Goal: Information Seeking & Learning: Learn about a topic

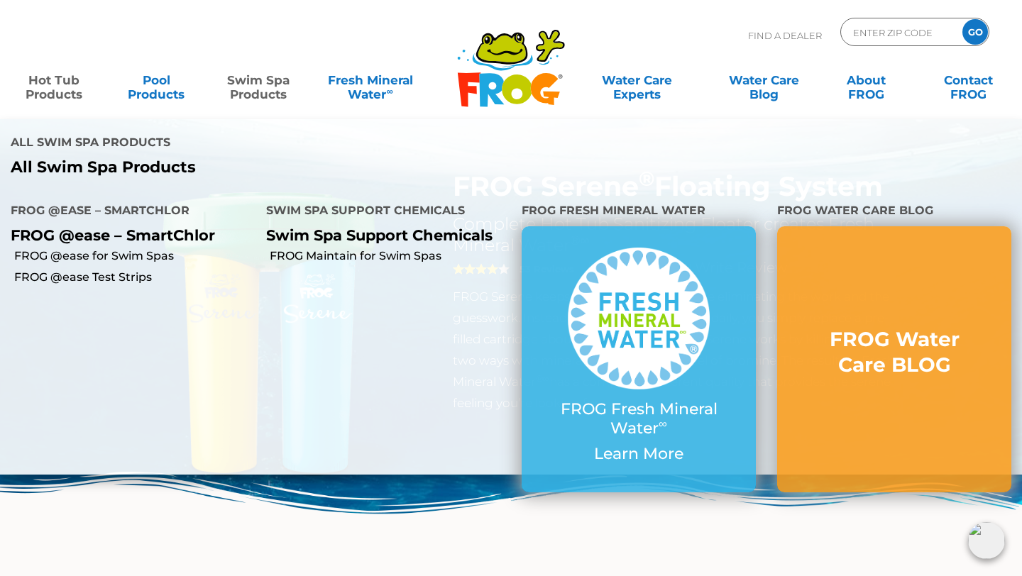
click at [246, 92] on link "Swim Spa Products" at bounding box center [259, 80] width 80 height 28
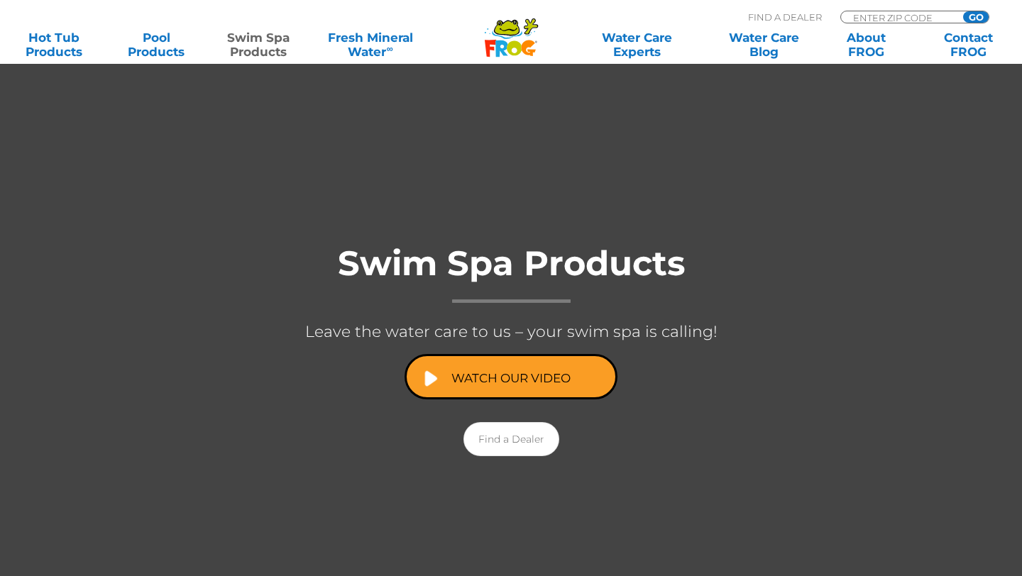
scroll to position [138, 0]
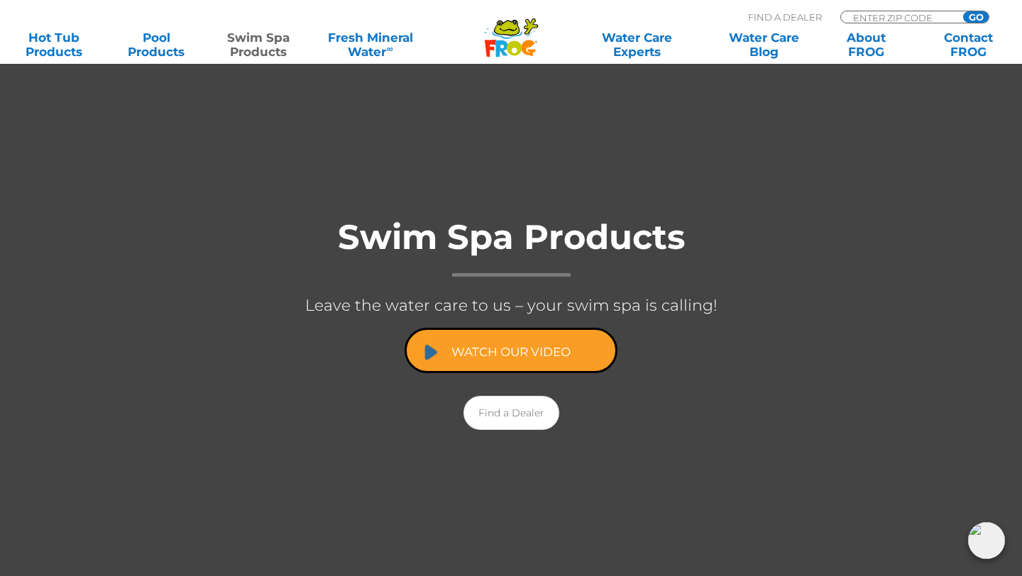
click at [517, 340] on link "Watch Our Video" at bounding box center [511, 350] width 213 height 45
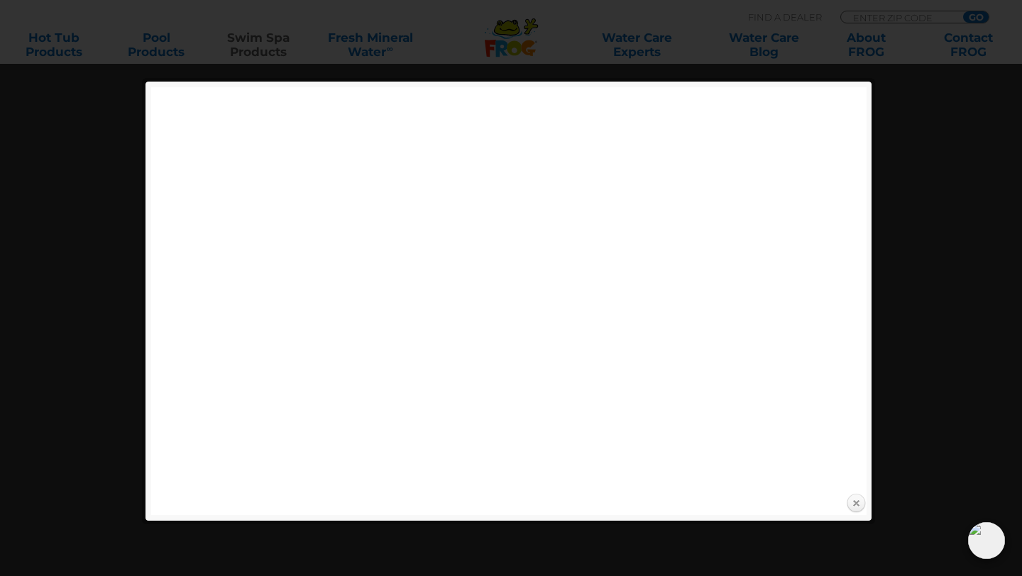
click at [858, 503] on link "Close" at bounding box center [856, 503] width 21 height 21
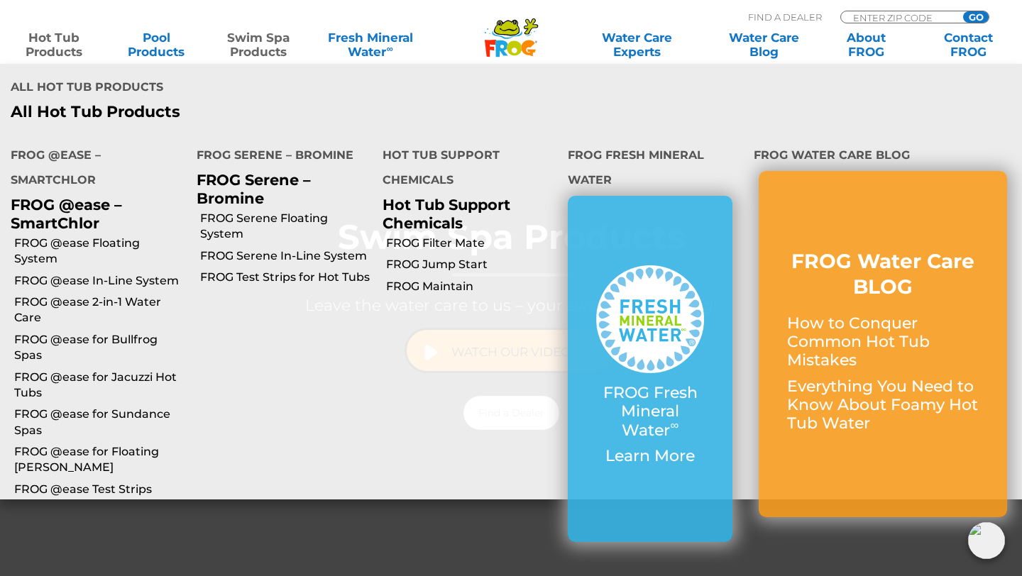
click at [51, 50] on link "Hot Tub Products" at bounding box center [54, 45] width 80 height 28
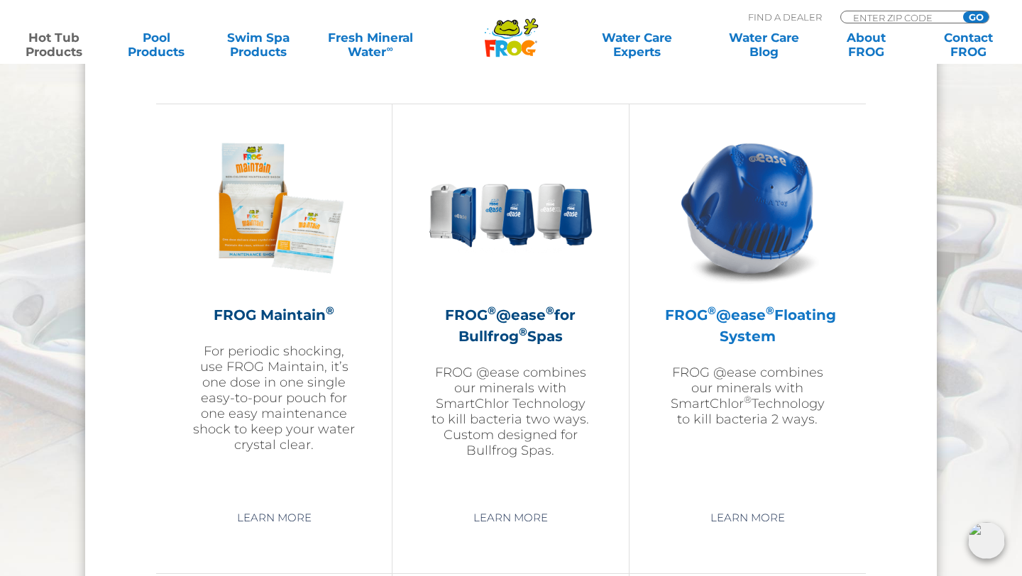
scroll to position [1555, 0]
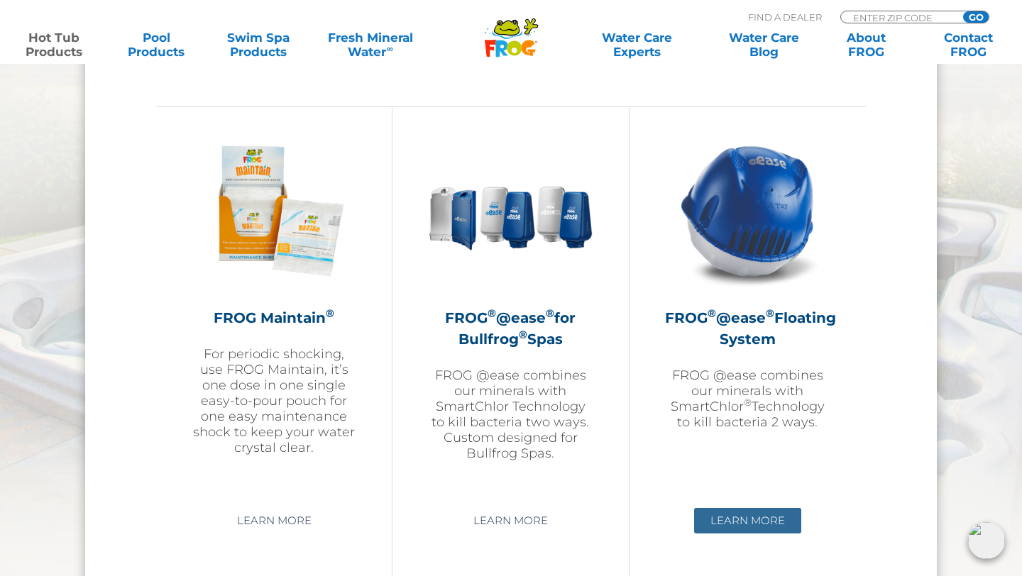
click at [759, 513] on link "Learn More" at bounding box center [747, 521] width 107 height 26
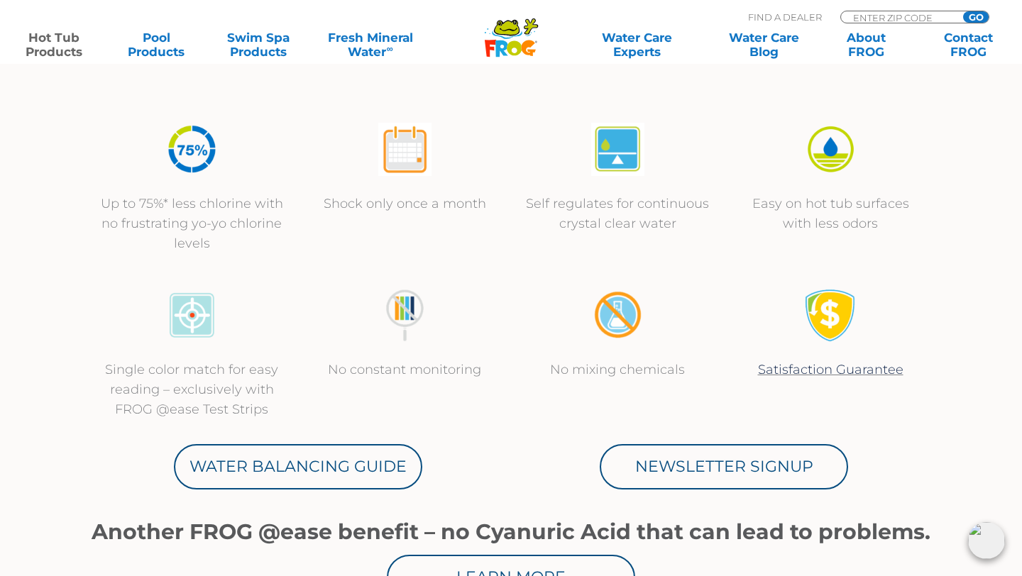
scroll to position [480, 0]
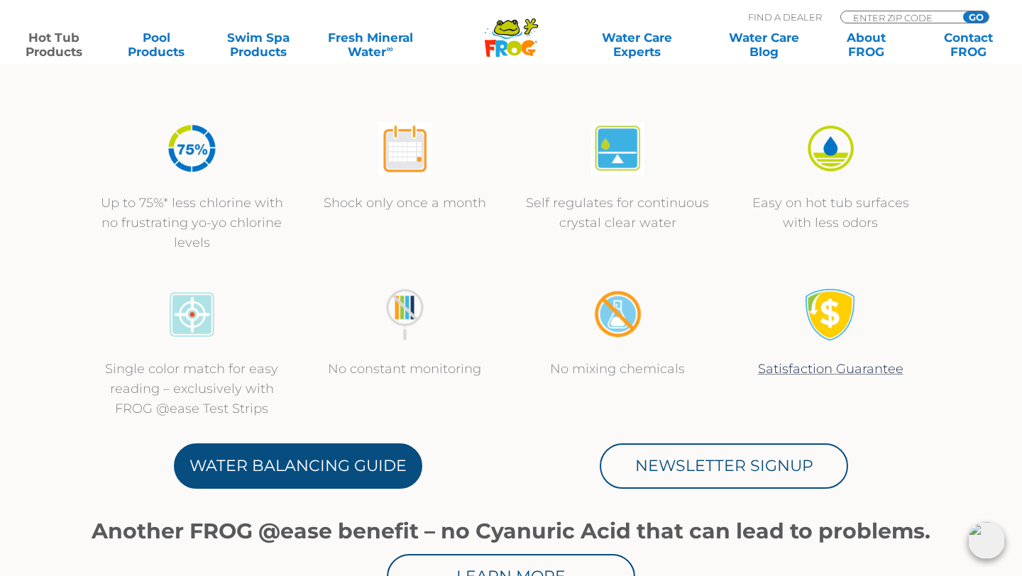
click at [324, 470] on link "Water Balancing Guide" at bounding box center [298, 466] width 248 height 45
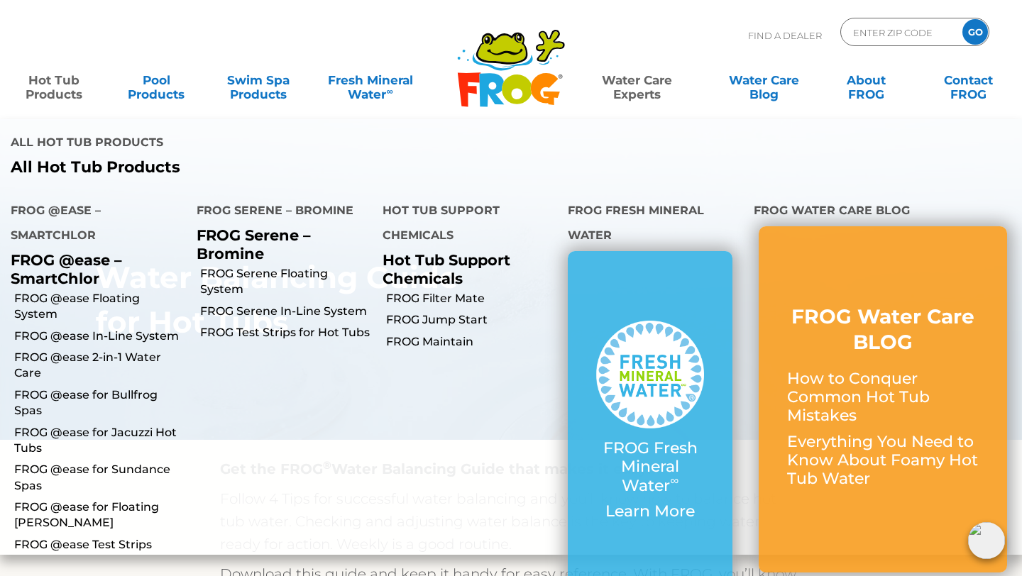
click at [53, 83] on link "Hot Tub Products" at bounding box center [54, 80] width 80 height 28
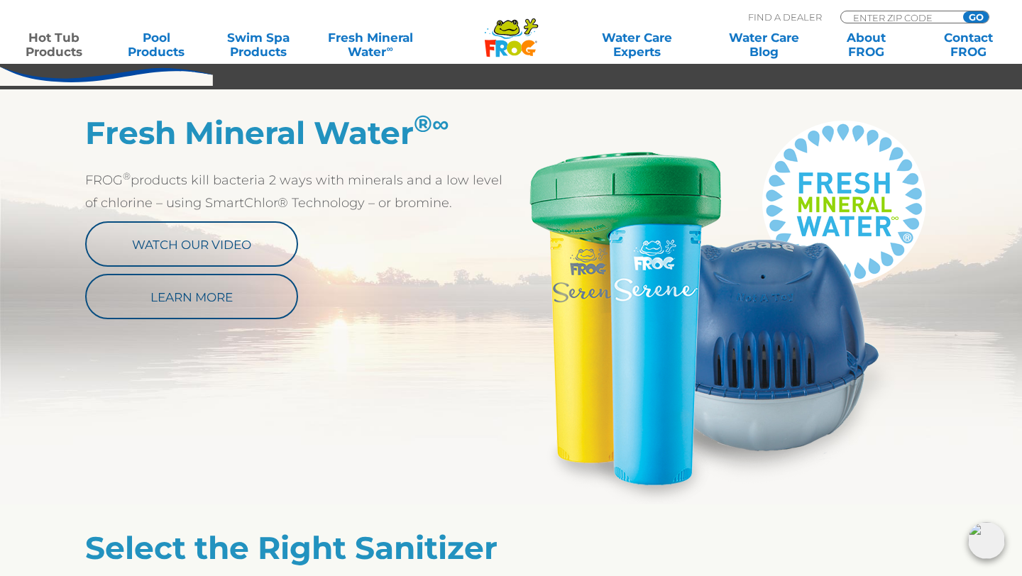
scroll to position [696, 0]
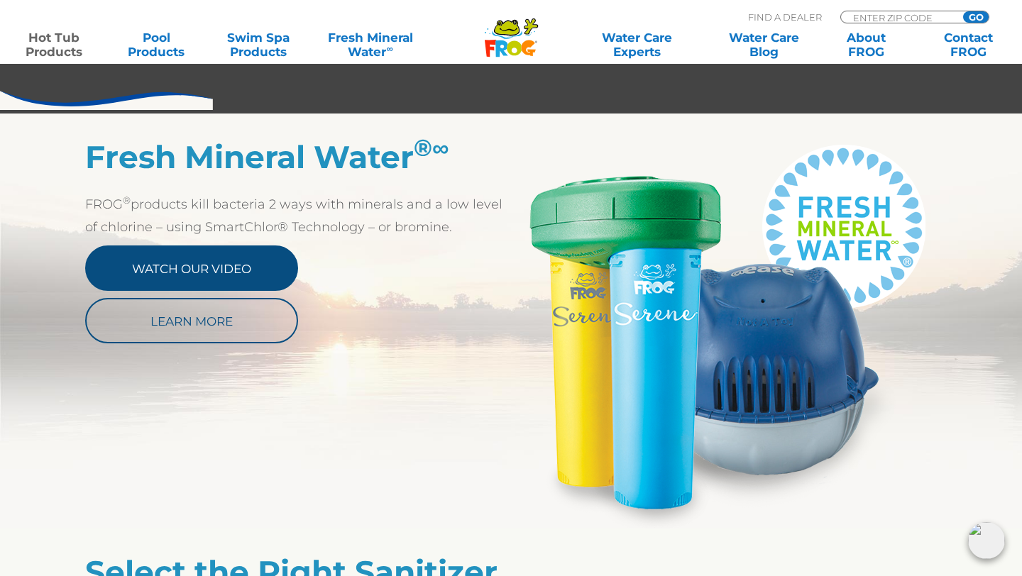
click at [181, 260] on link "Watch Our Video" at bounding box center [191, 268] width 213 height 45
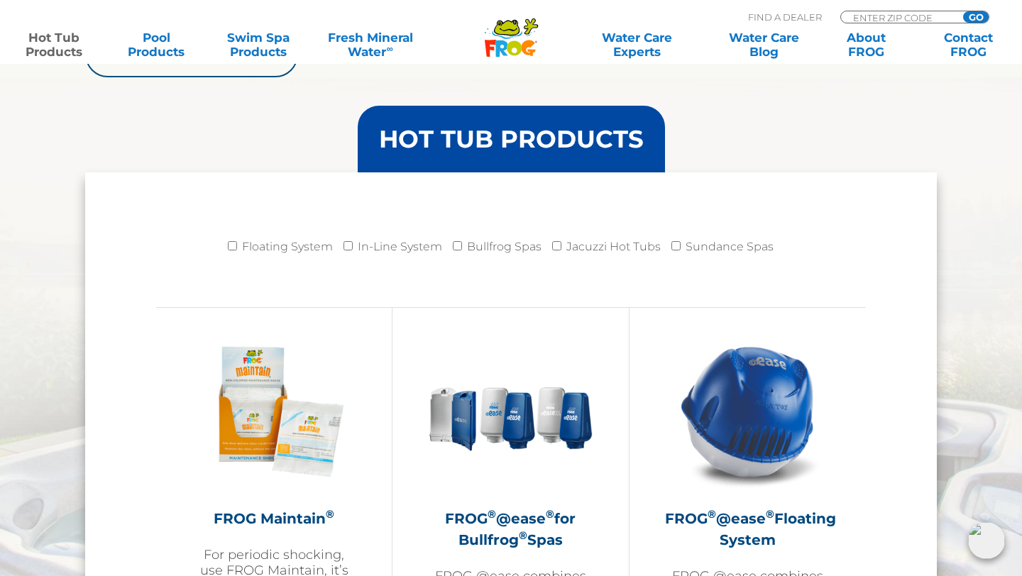
scroll to position [1355, 0]
click at [231, 241] on input "Floating System" at bounding box center [232, 245] width 9 height 9
checkbox input "true"
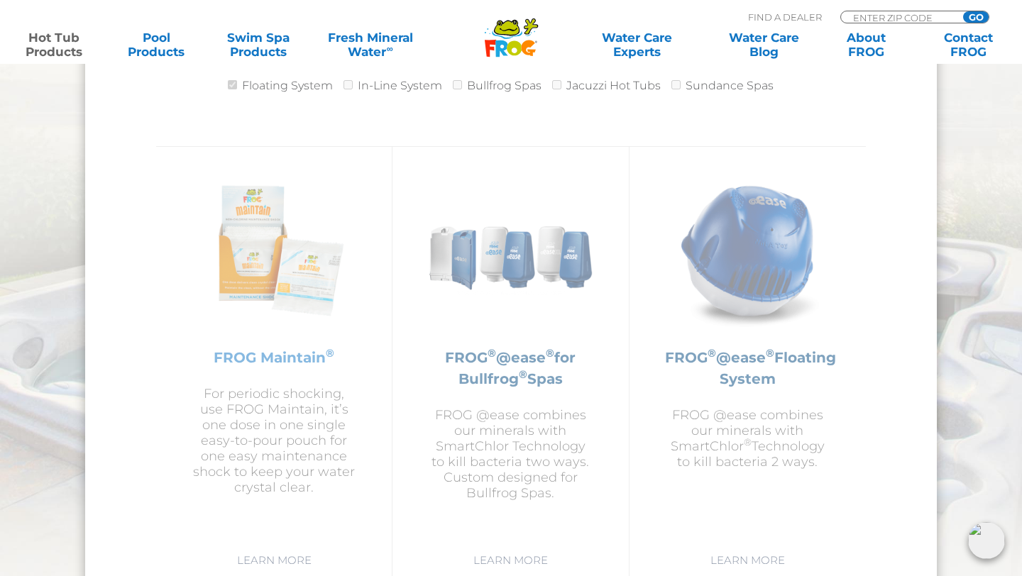
scroll to position [1549, 0]
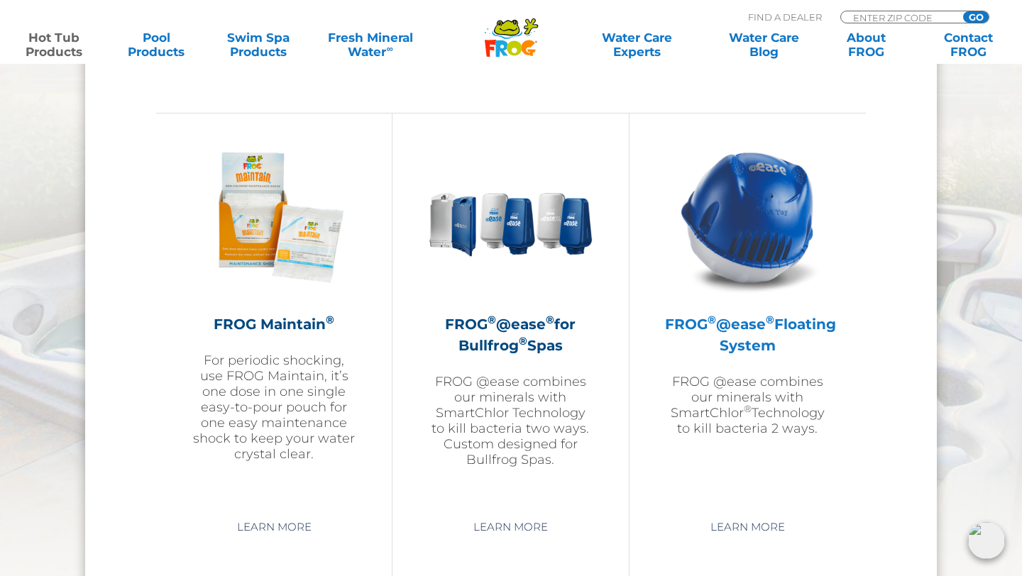
click at [745, 324] on h2 "FROG ® @ease ® Floating System" at bounding box center [747, 335] width 165 height 43
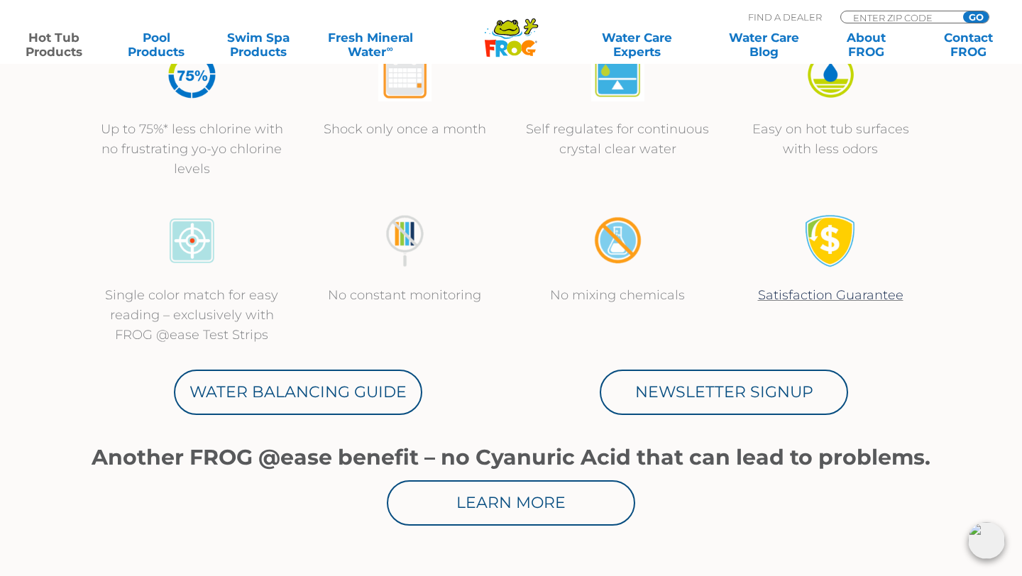
scroll to position [581, 0]
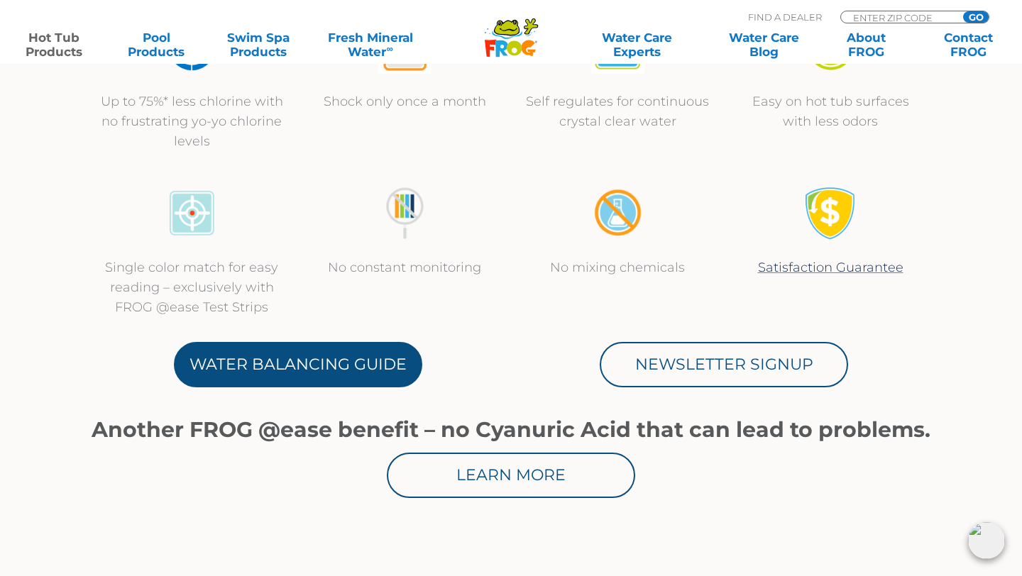
click at [339, 358] on link "Water Balancing Guide" at bounding box center [298, 364] width 248 height 45
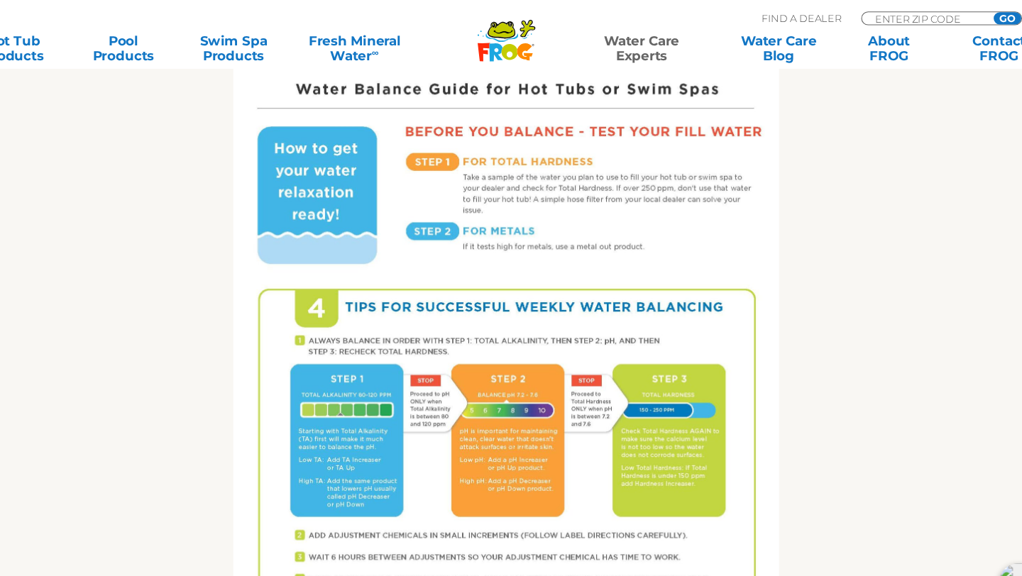
scroll to position [733, 0]
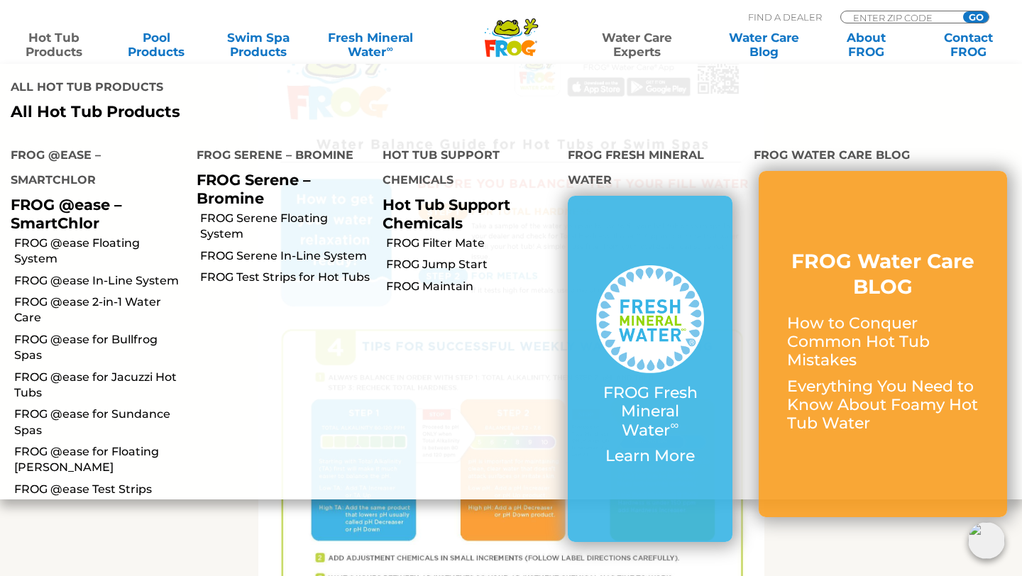
click at [67, 41] on link "Hot Tub Products" at bounding box center [54, 45] width 80 height 28
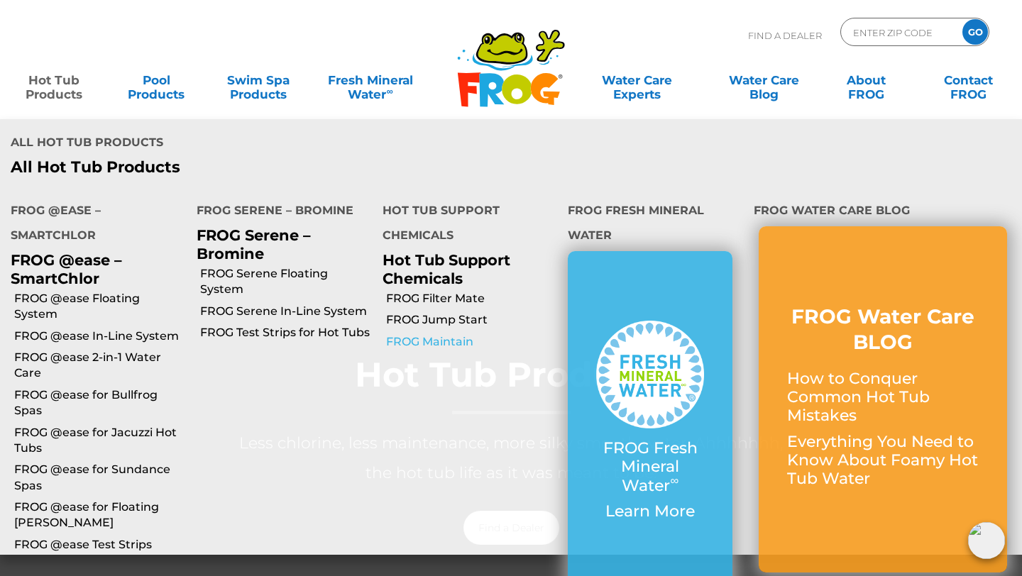
click at [434, 334] on link "FROG Maintain" at bounding box center [472, 342] width 172 height 16
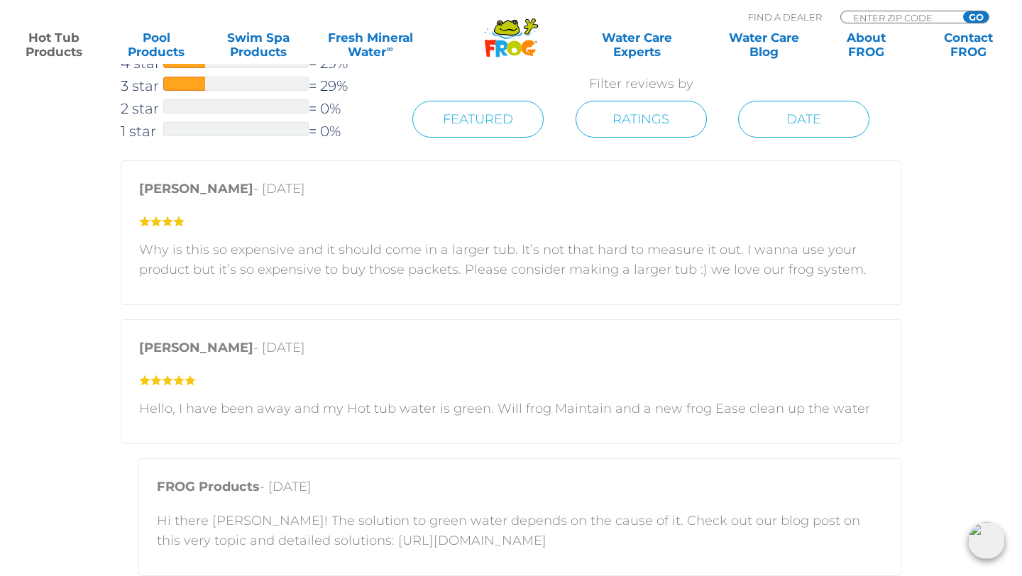
scroll to position [1864, 0]
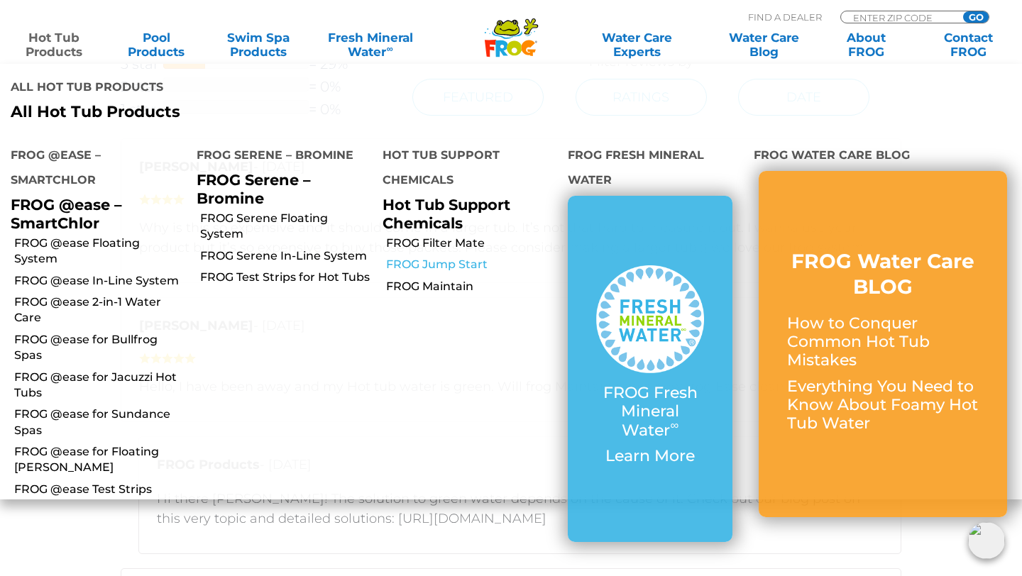
click at [432, 257] on link "FROG Jump Start" at bounding box center [472, 265] width 172 height 16
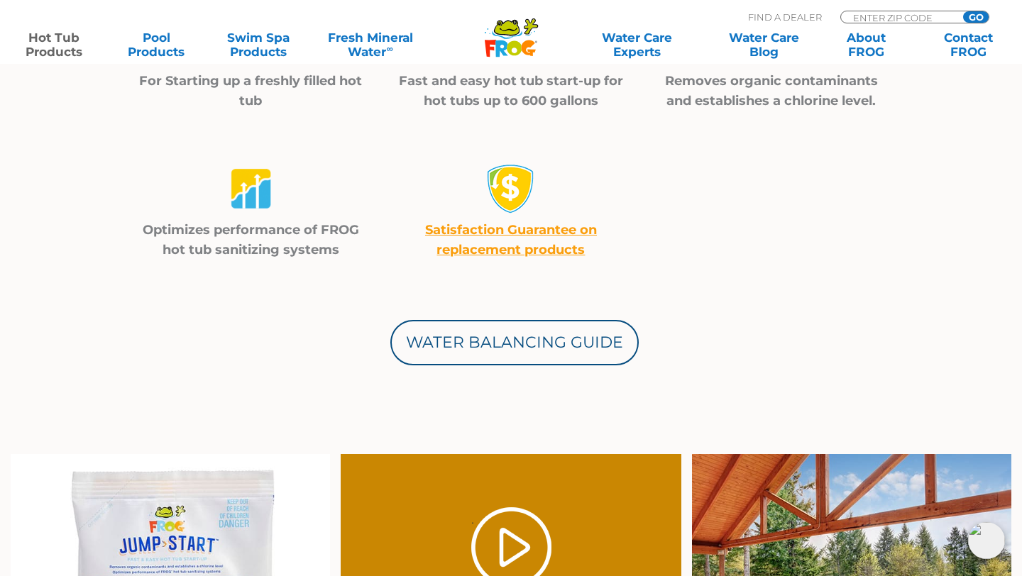
scroll to position [591, 0]
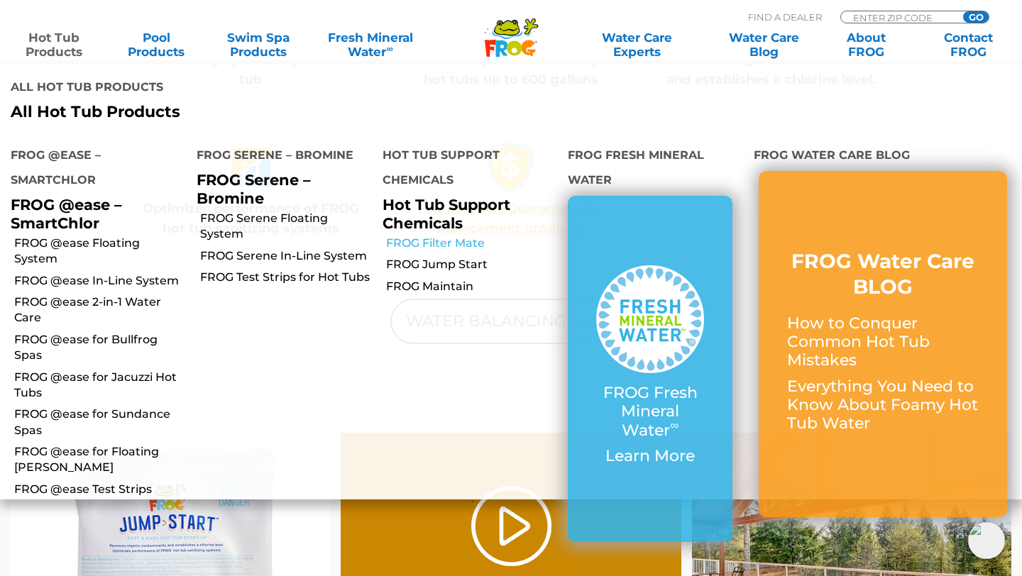
click at [442, 236] on link "FROG Filter Mate" at bounding box center [472, 244] width 172 height 16
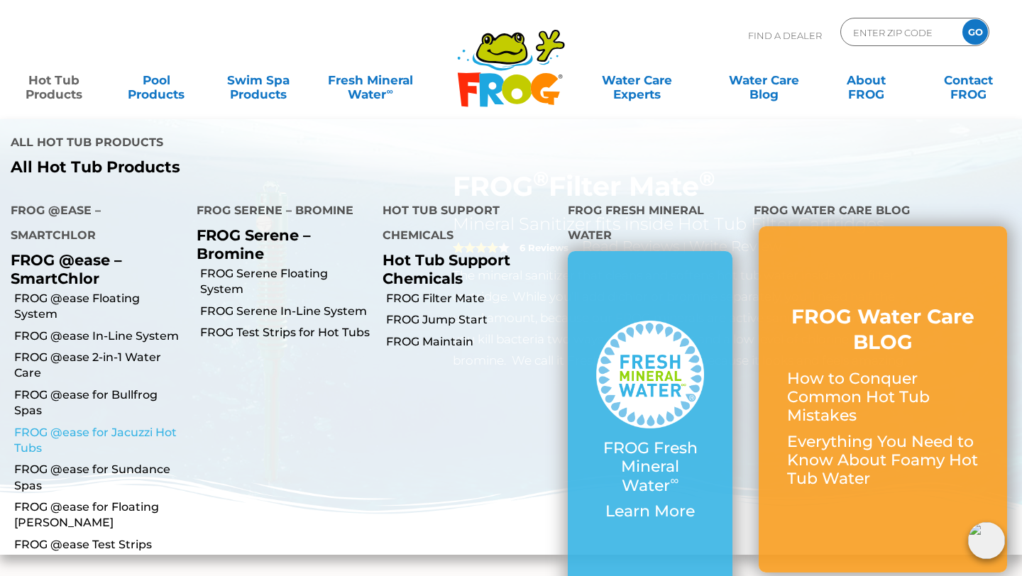
click at [84, 425] on link "FROG @ease for Jacuzzi Hot Tubs" at bounding box center [100, 441] width 172 height 32
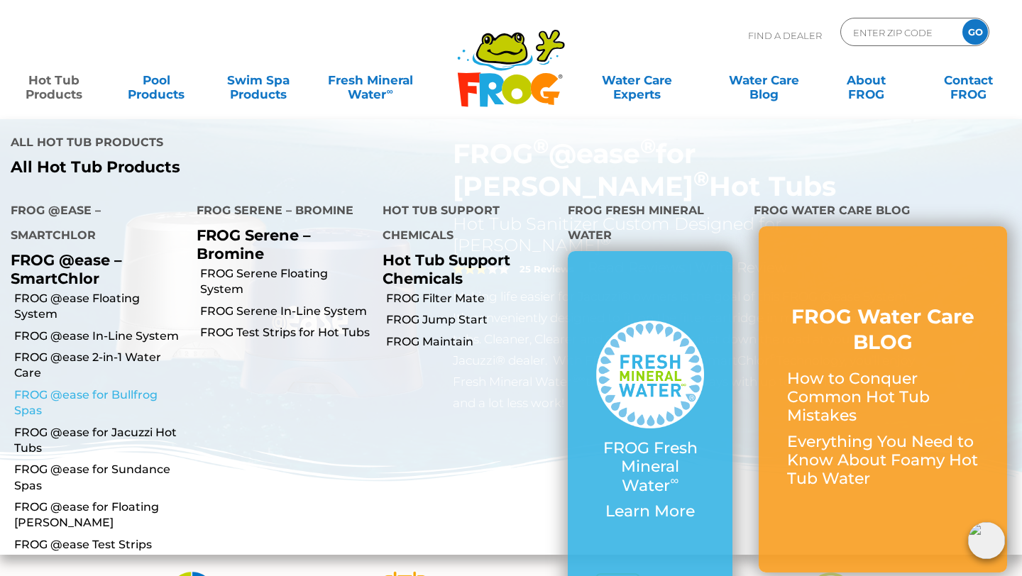
scroll to position [34, 0]
click at [72, 350] on link "FROG @ease 2-in-1 Water Care" at bounding box center [100, 366] width 172 height 32
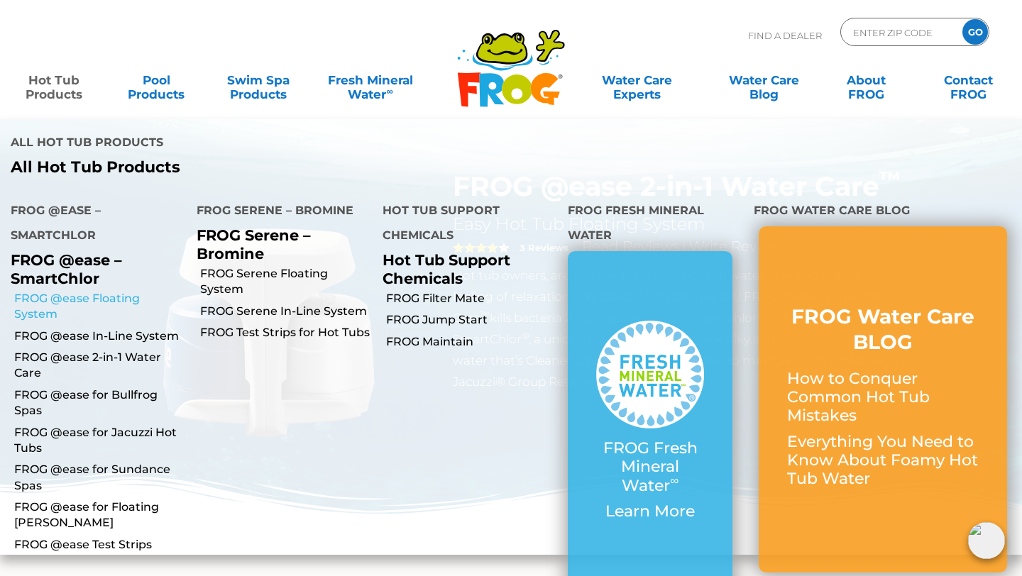
click at [77, 291] on link "FROG @ease Floating System" at bounding box center [100, 307] width 172 height 32
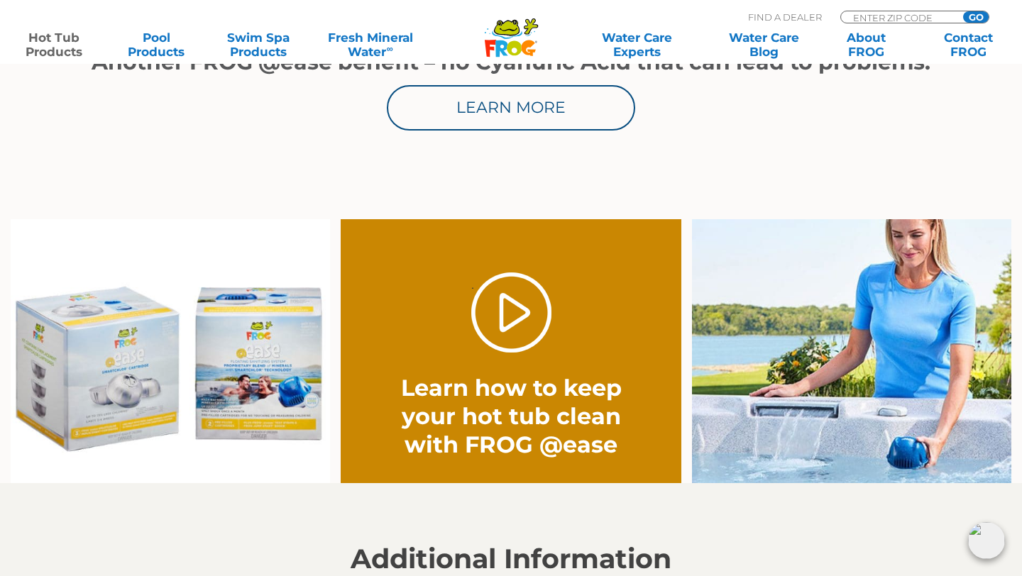
scroll to position [961, 0]
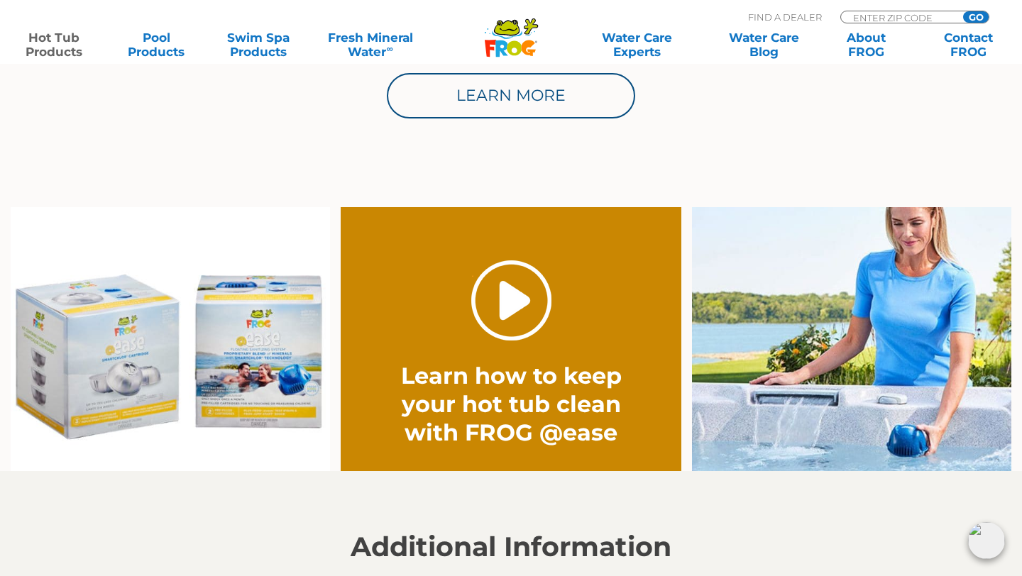
click at [506, 292] on link "." at bounding box center [511, 301] width 80 height 80
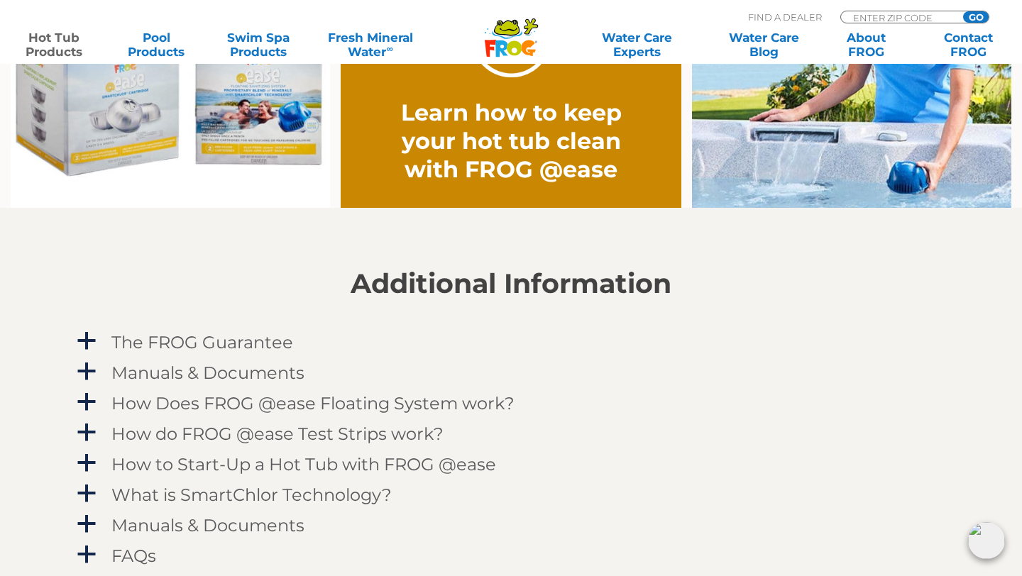
scroll to position [1369, 0]
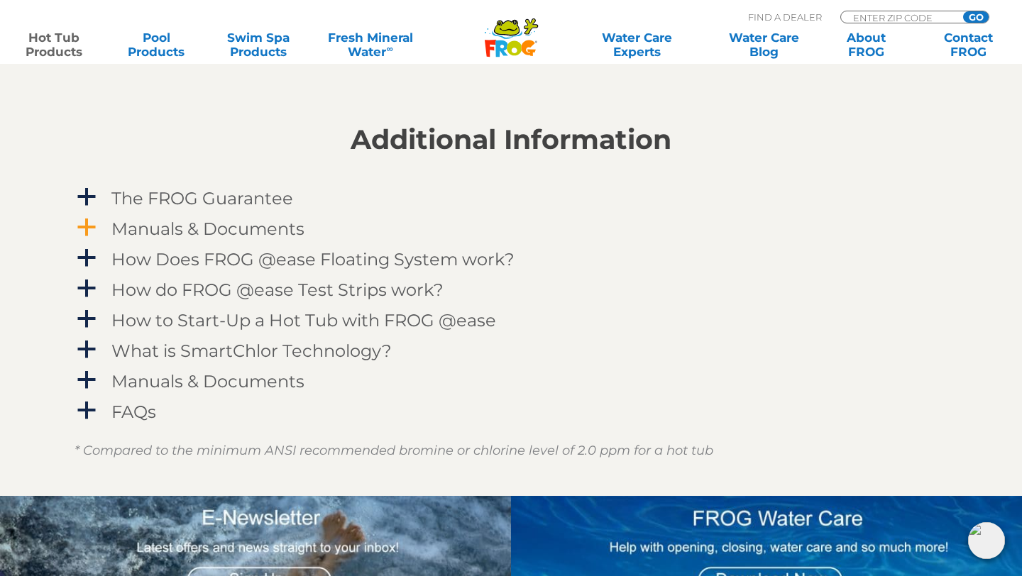
click at [87, 223] on span "a" at bounding box center [86, 227] width 21 height 21
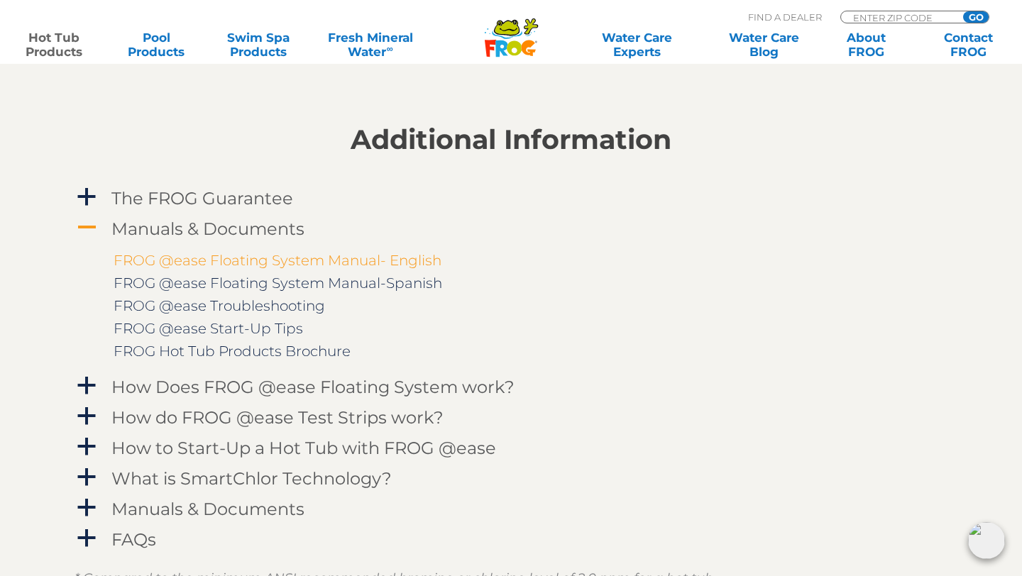
click at [234, 263] on link "FROG @ease Floating System Manual- English" at bounding box center [278, 260] width 328 height 17
